Goal: Information Seeking & Learning: Learn about a topic

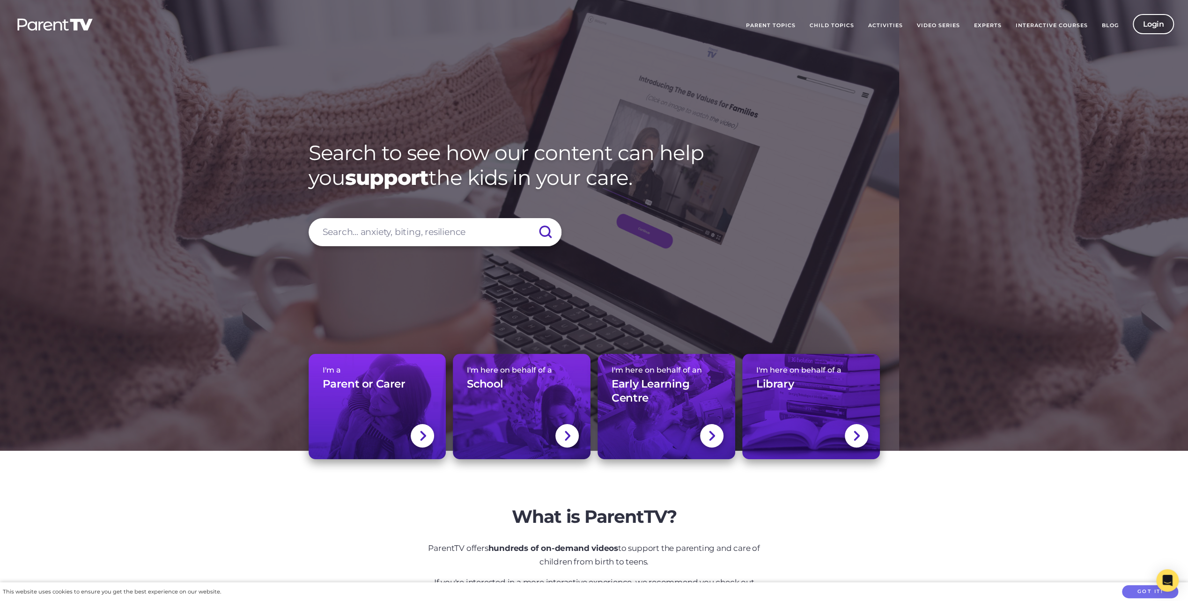
click at [1147, 16] on link "Login" at bounding box center [1154, 24] width 42 height 20
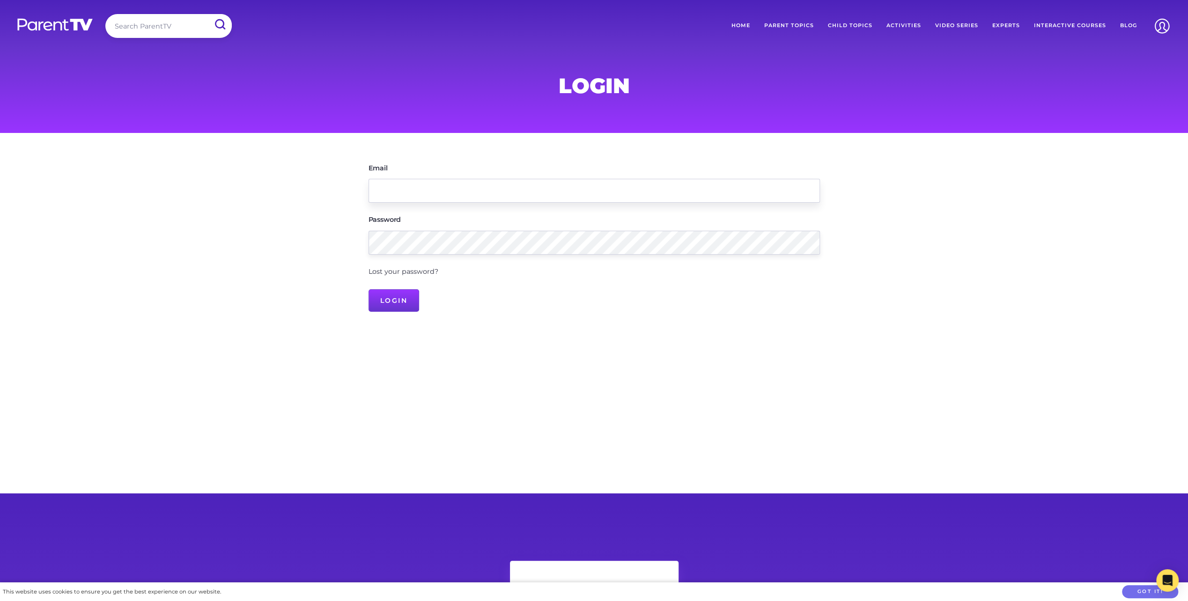
click at [417, 190] on input "Email" at bounding box center [594, 191] width 451 height 24
type input "r.chorazy7@gmail.com"
click at [404, 301] on input "Login" at bounding box center [394, 300] width 51 height 22
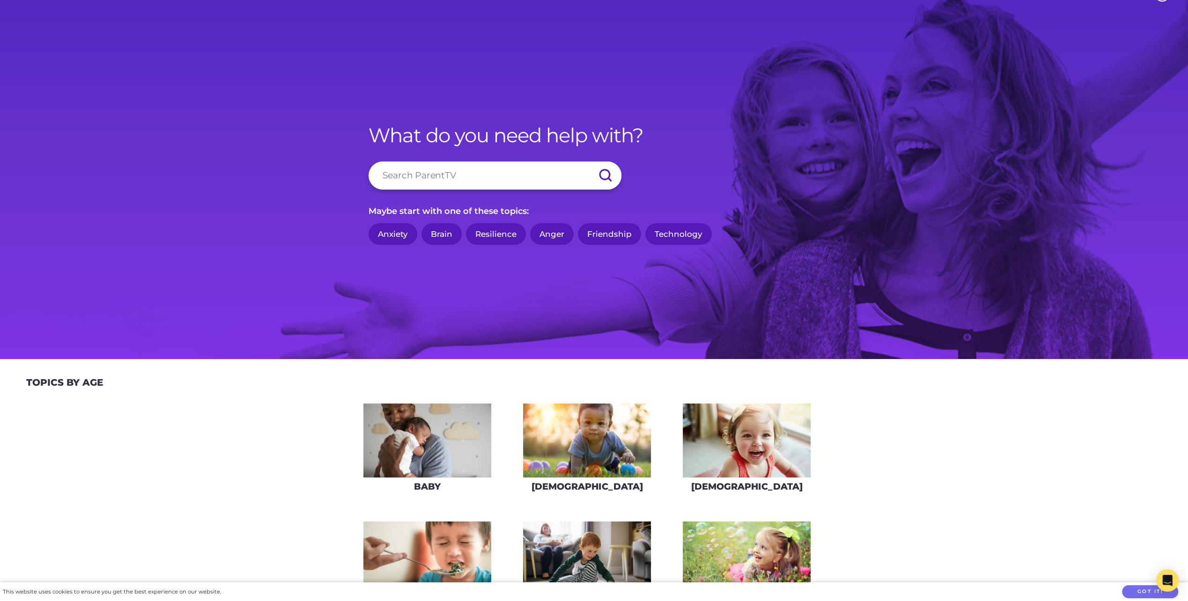
scroll to position [47, 0]
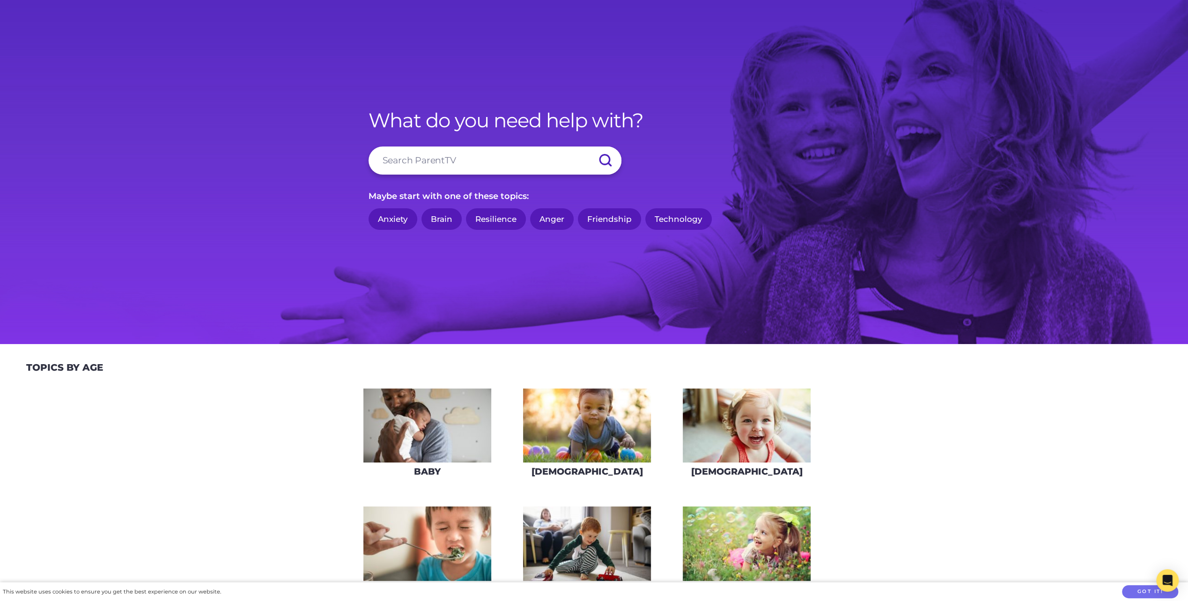
click at [429, 165] on input "search" at bounding box center [495, 161] width 253 height 28
type input "gaming"
click at [589, 147] on input "submit" at bounding box center [605, 161] width 33 height 28
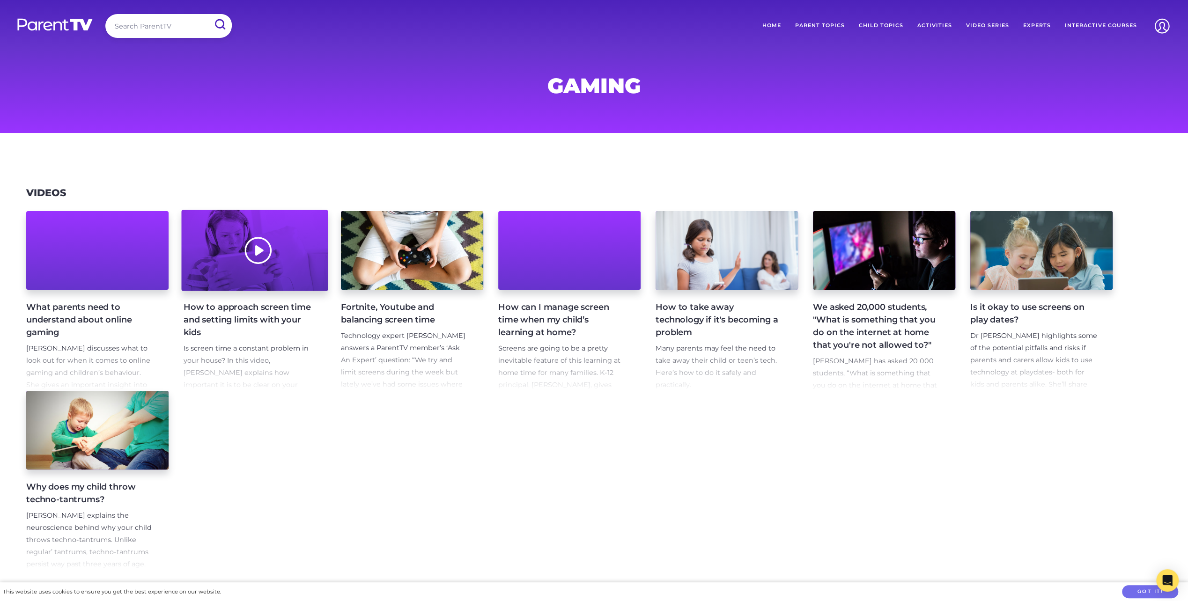
click at [256, 263] on div at bounding box center [254, 250] width 147 height 81
